Goal: Navigation & Orientation: Go to known website

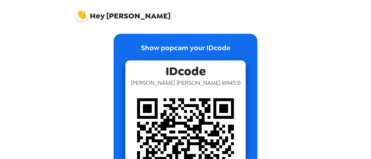
click at [313, 87] on div "Hey [PERSON_NAME] Show popcam your IDcode IDcode [PERSON_NAME] ( 69453 ) Groups…" at bounding box center [185, 79] width 371 height 159
